Goal: Transaction & Acquisition: Download file/media

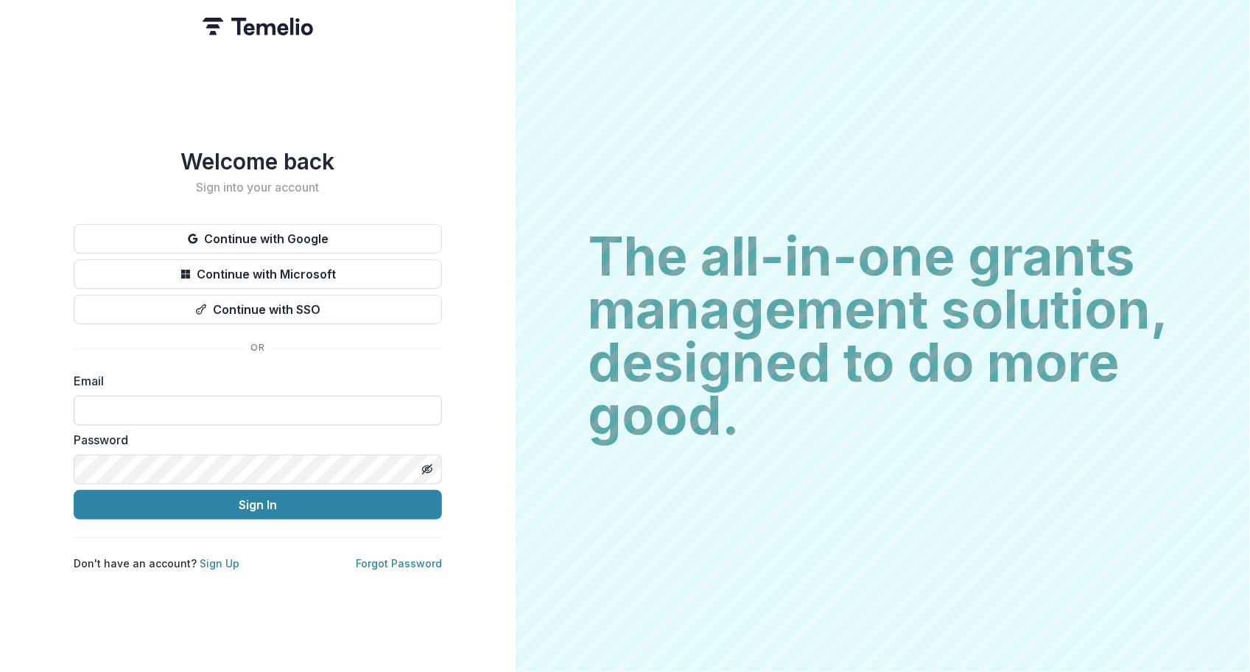
click at [257, 403] on input at bounding box center [258, 410] width 368 height 29
type input "**********"
click at [74, 490] on button "Sign In" at bounding box center [258, 504] width 368 height 29
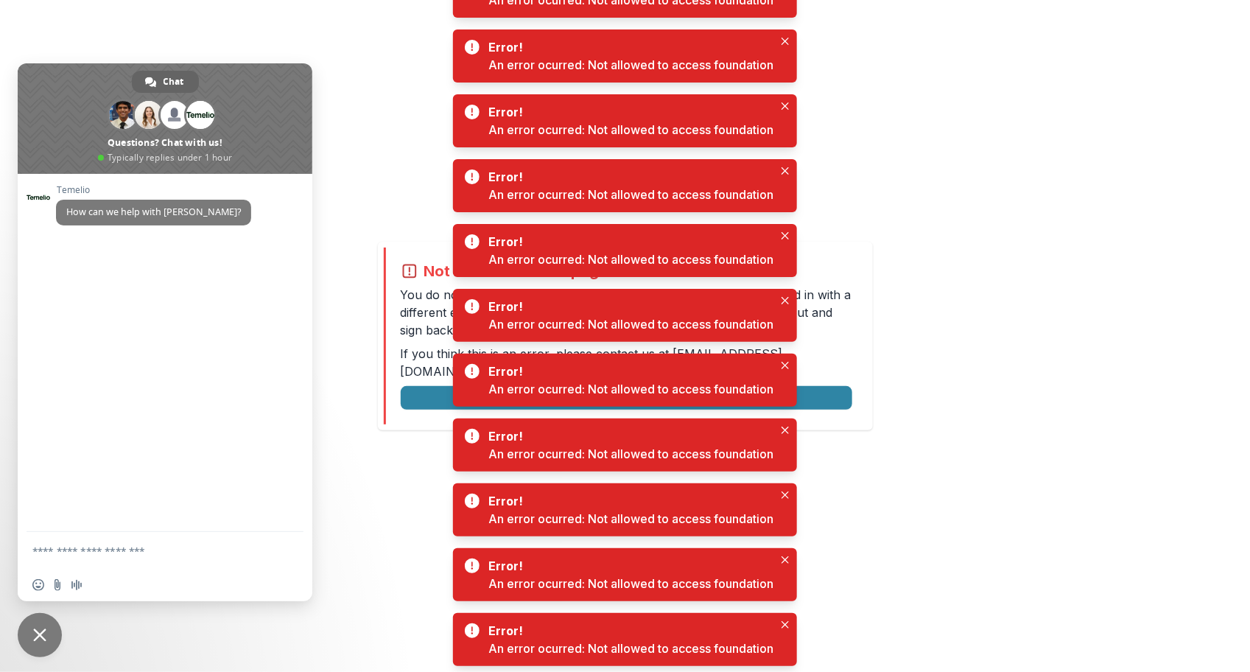
click at [340, 475] on div "Not allowed to view page You do not have permission to view the page. It is lik…" at bounding box center [625, 336] width 1250 height 672
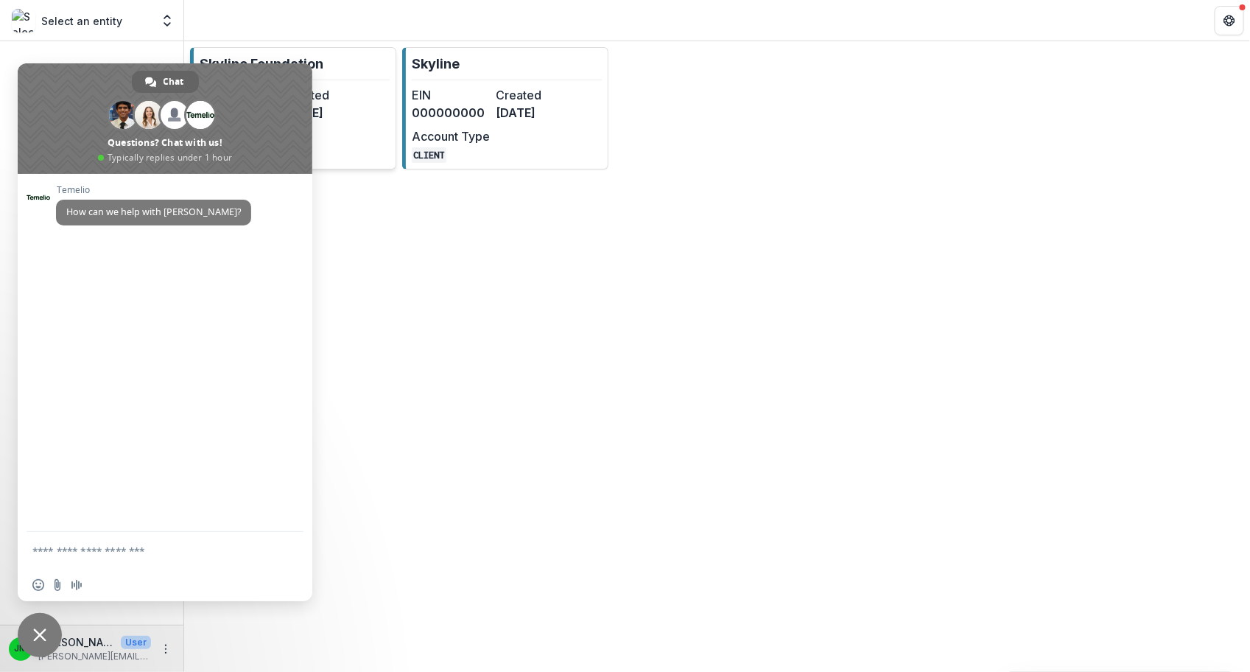
click at [352, 91] on dt "Created" at bounding box center [323, 95] width 78 height 18
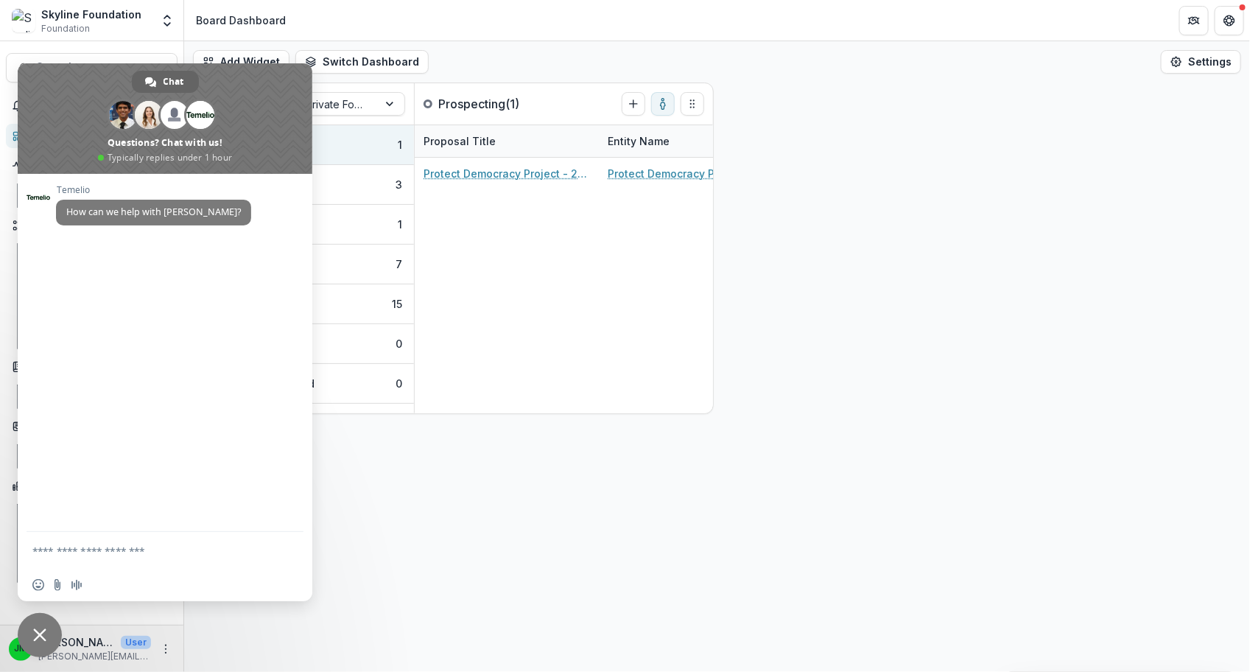
drag, startPoint x: 65, startPoint y: 111, endPoint x: 444, endPoint y: 532, distance: 567.0
click at [444, 532] on body "Skip to content Skyline Foundation Foundation Aggregate Analysis Foundations Sk…" at bounding box center [625, 336] width 1250 height 672
click at [498, 504] on div "Add Widget Switch Dashboard Board Dashboard Climate Dashboard Default Education…" at bounding box center [717, 356] width 1066 height 631
click at [125, 57] on button "Search... ⌘ + K" at bounding box center [92, 67] width 172 height 29
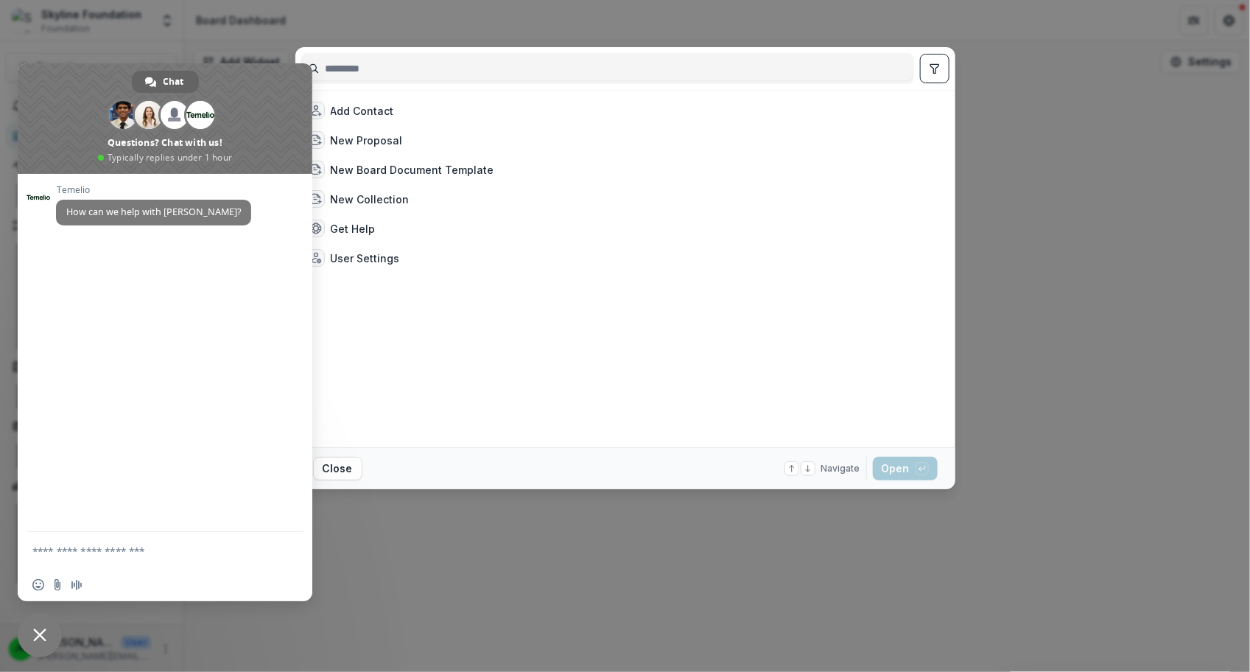
type input "*"
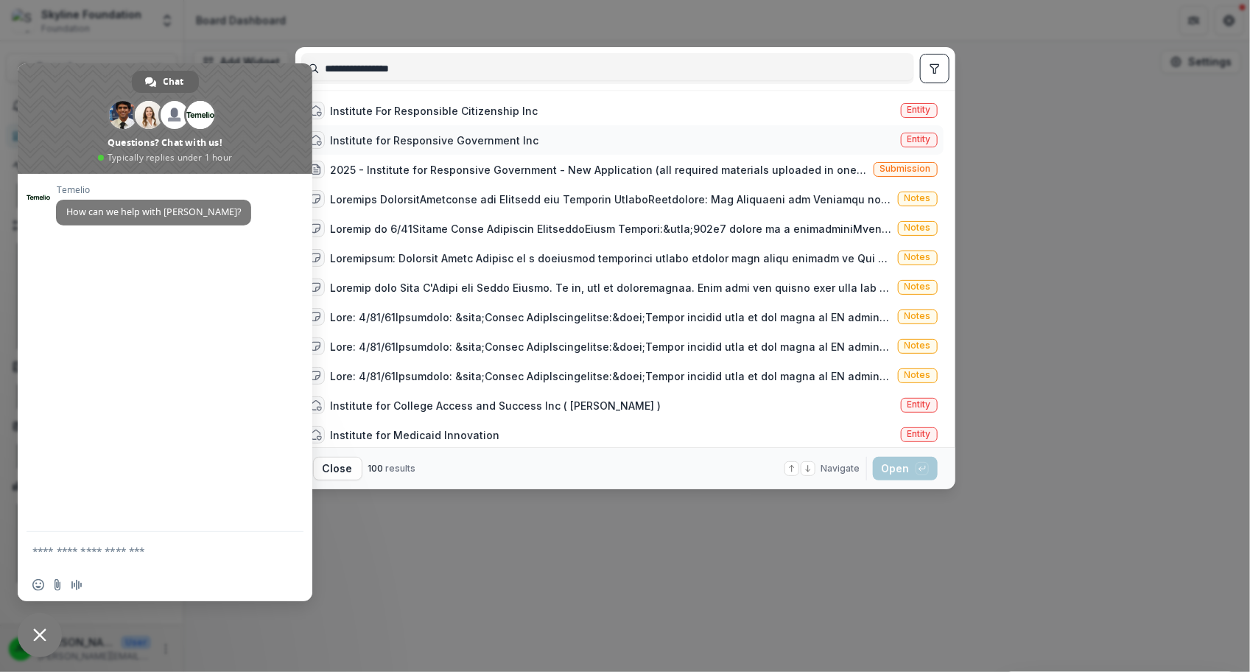
type input "**********"
click at [365, 139] on div "Institute for Responsive Government Inc" at bounding box center [435, 140] width 208 height 15
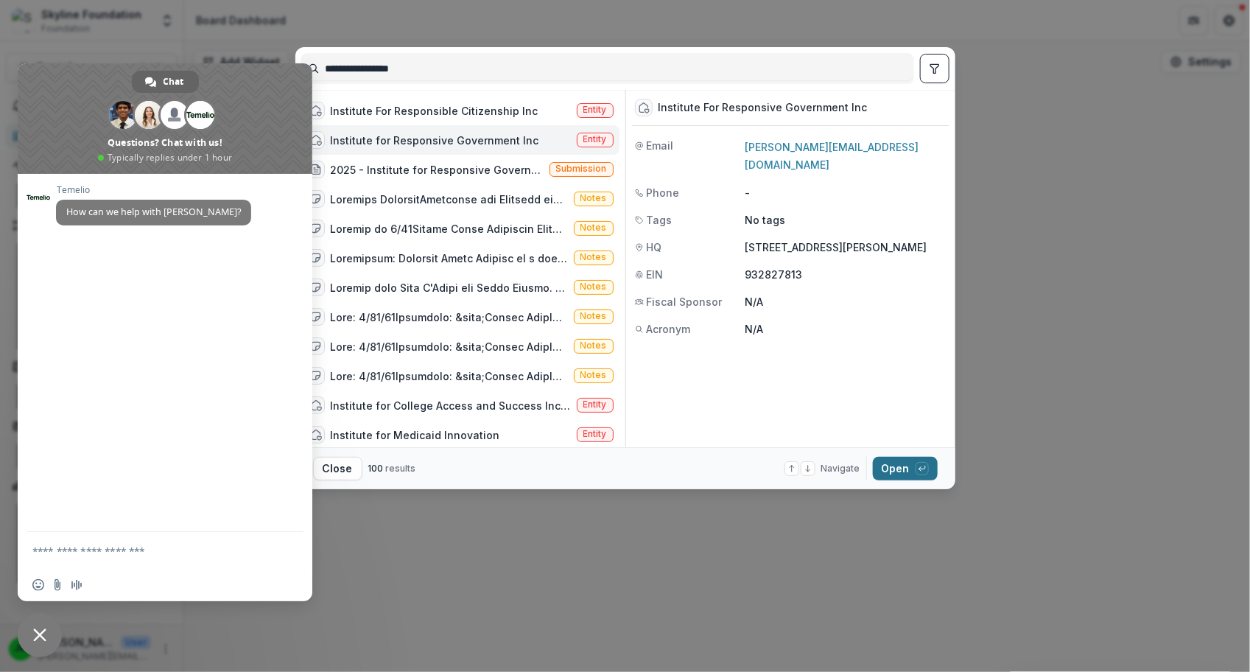
click at [894, 473] on button "Open with enter key" at bounding box center [905, 469] width 65 height 24
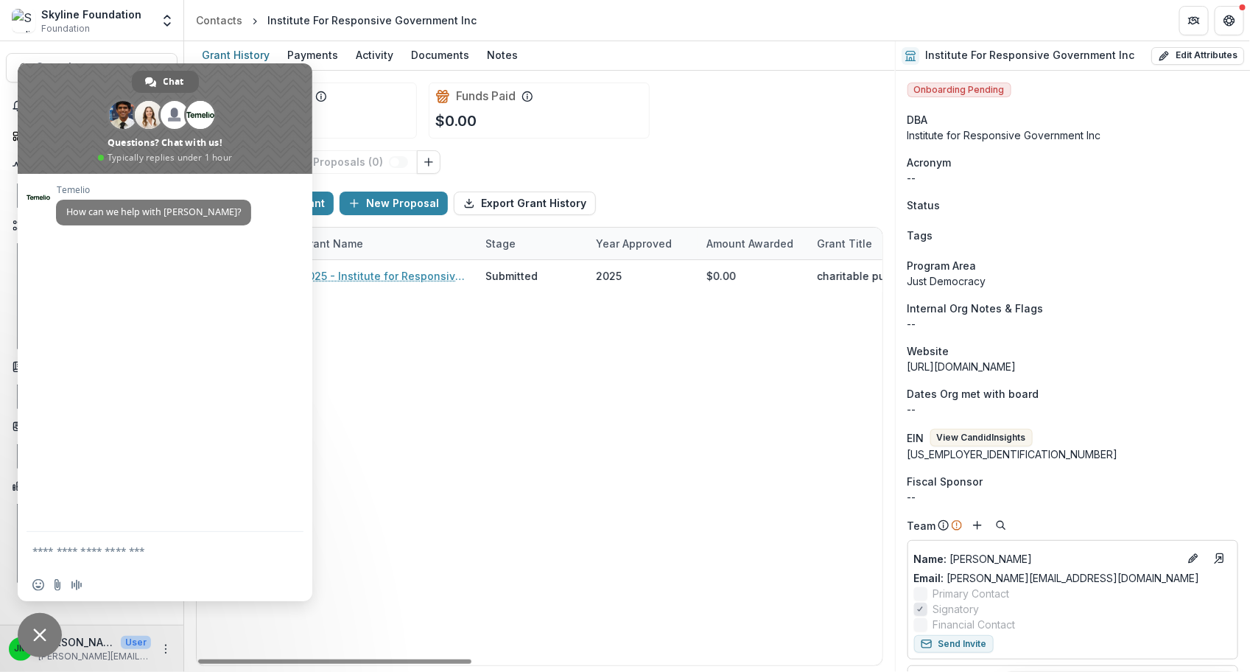
click at [128, 562] on form at bounding box center [148, 552] width 233 height 40
click at [87, 555] on textarea "Compose your message..." at bounding box center [148, 550] width 233 height 13
click at [158, 88] on div "Chat" at bounding box center [165, 82] width 67 height 22
click at [167, 75] on span "Chat" at bounding box center [174, 82] width 21 height 22
click at [234, 83] on span at bounding box center [165, 118] width 295 height 111
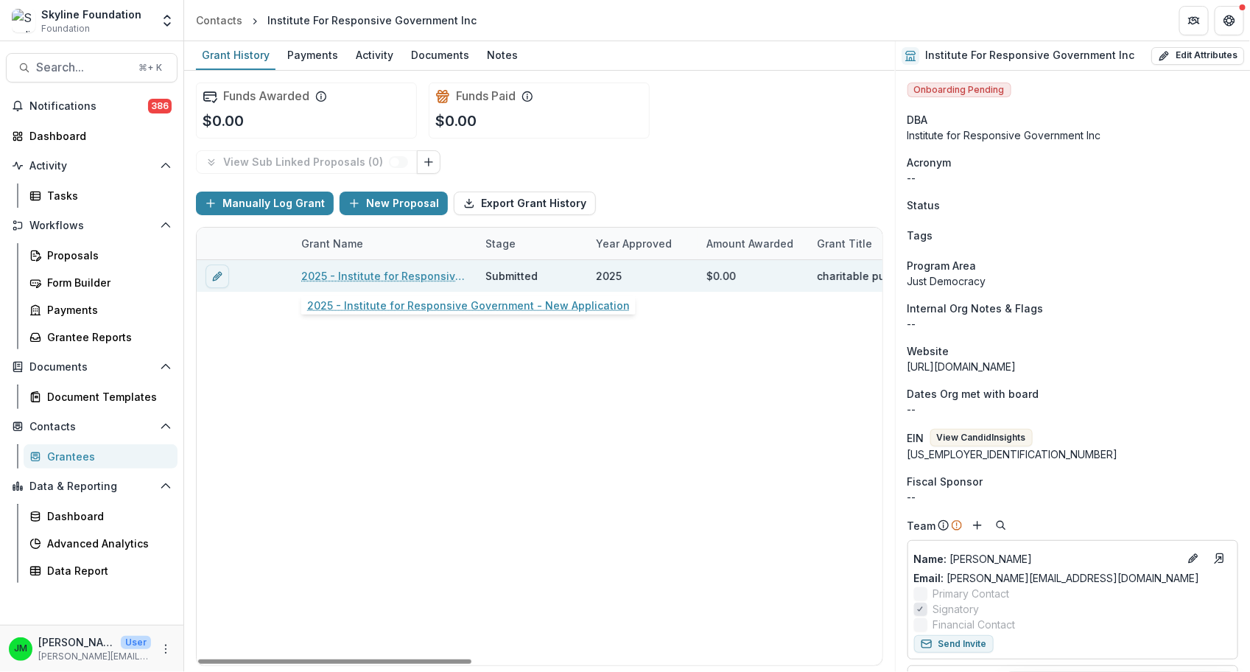
click at [316, 281] on link "2025 - Institute for Responsive Government - New Application" at bounding box center [384, 275] width 166 height 15
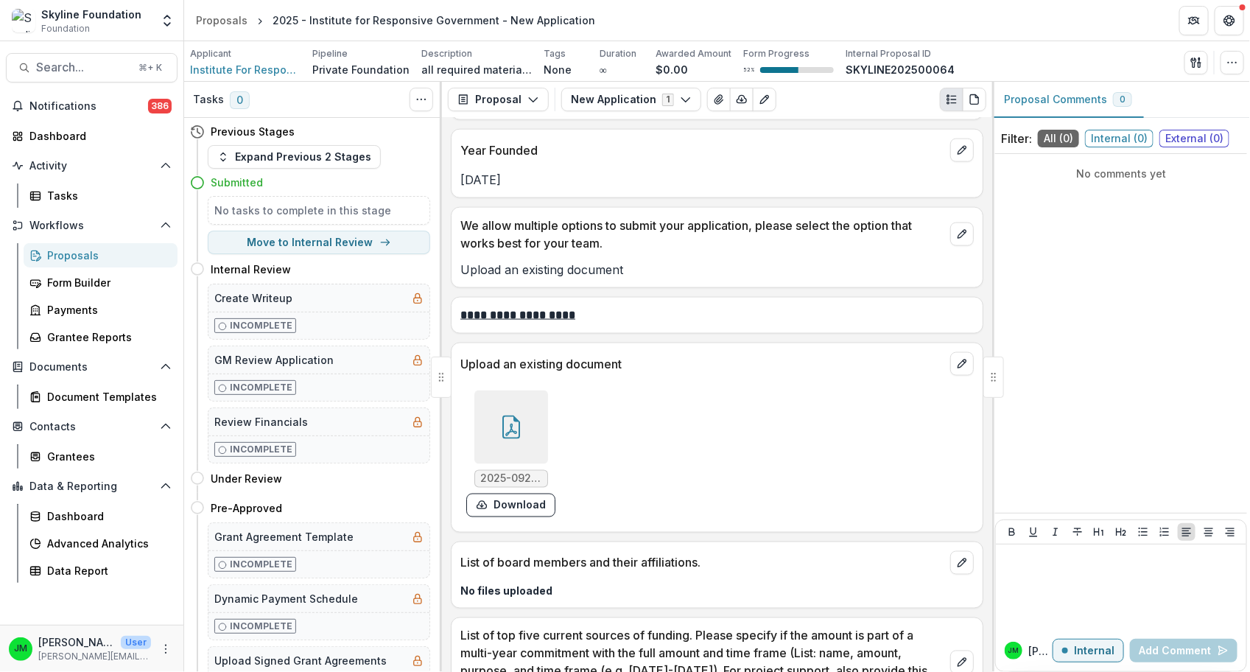
scroll to position [3404, 0]
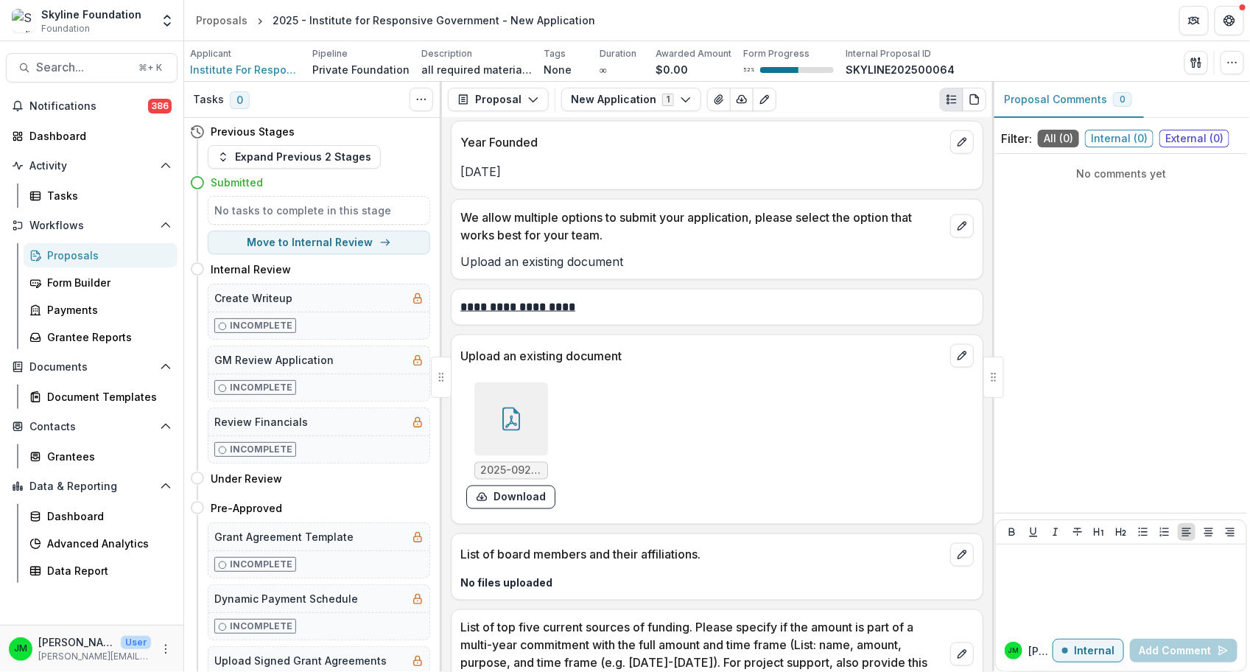
click at [511, 407] on icon at bounding box center [511, 419] width 24 height 24
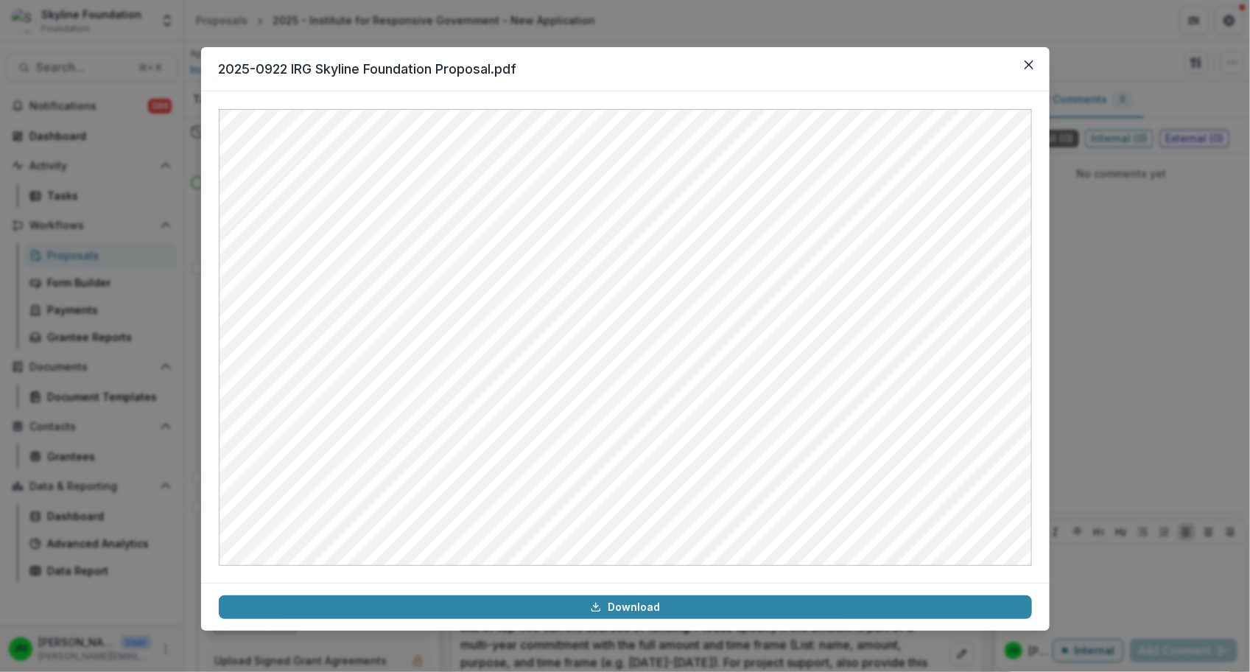
click at [627, 32] on div "2025-0922 IRG Skyline Foundation Proposal.pdf Download" at bounding box center [625, 336] width 1250 height 672
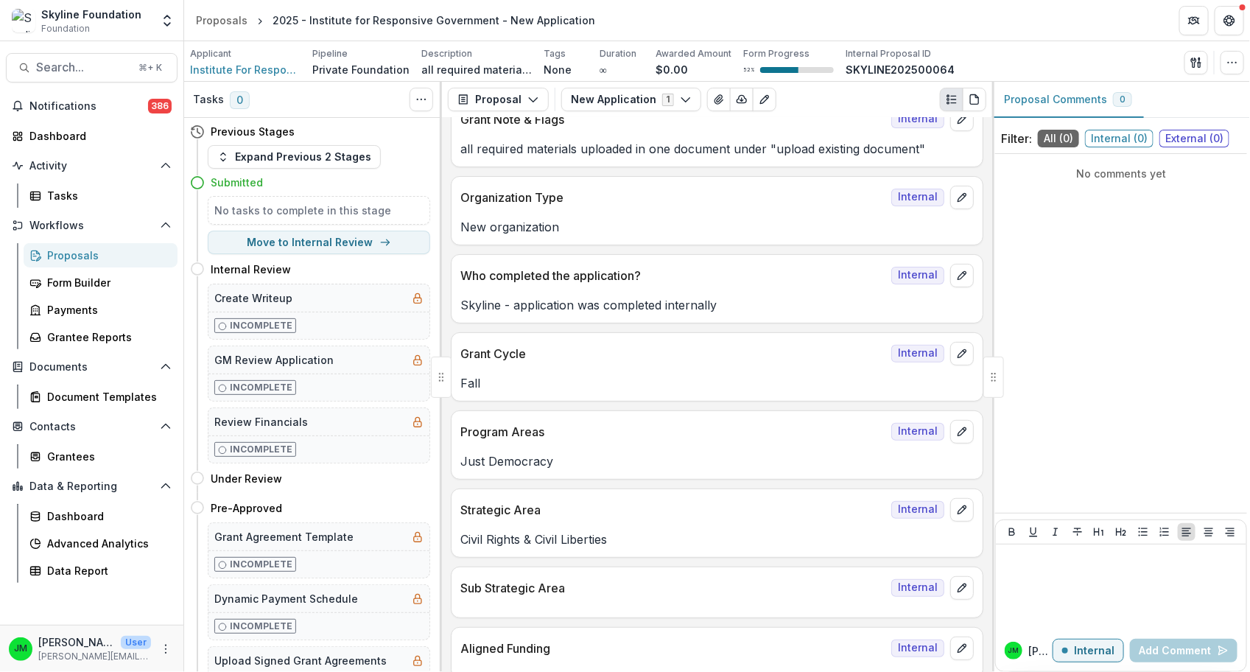
scroll to position [0, 0]
